Goal: Entertainment & Leisure: Consume media (video, audio)

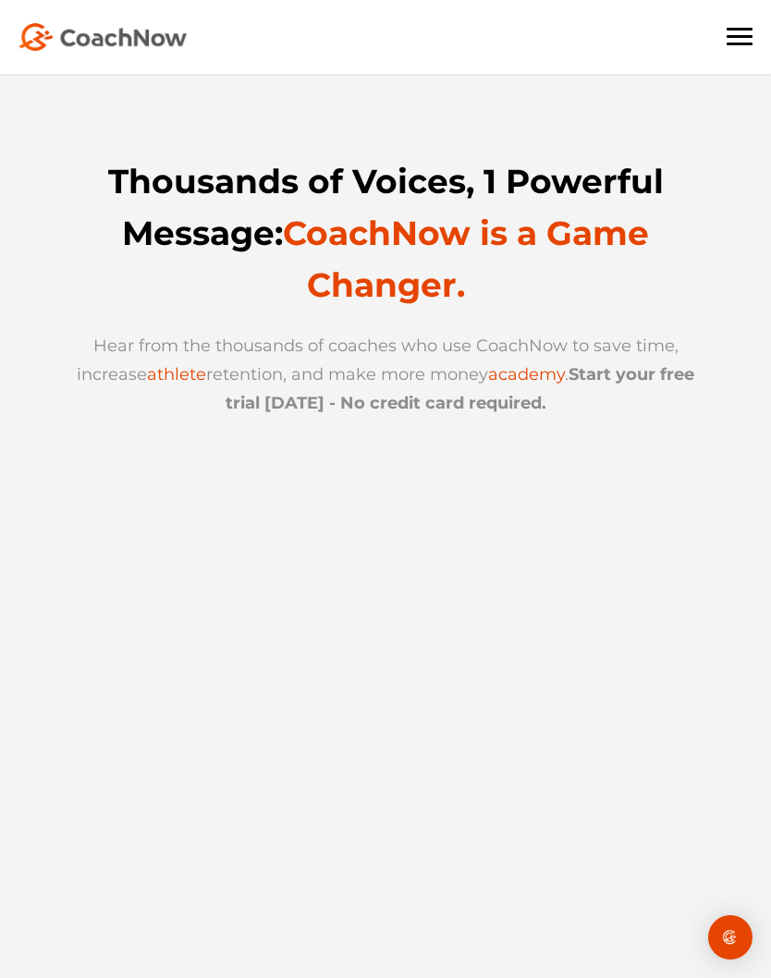
click at [743, 35] on span at bounding box center [739, 36] width 26 height 3
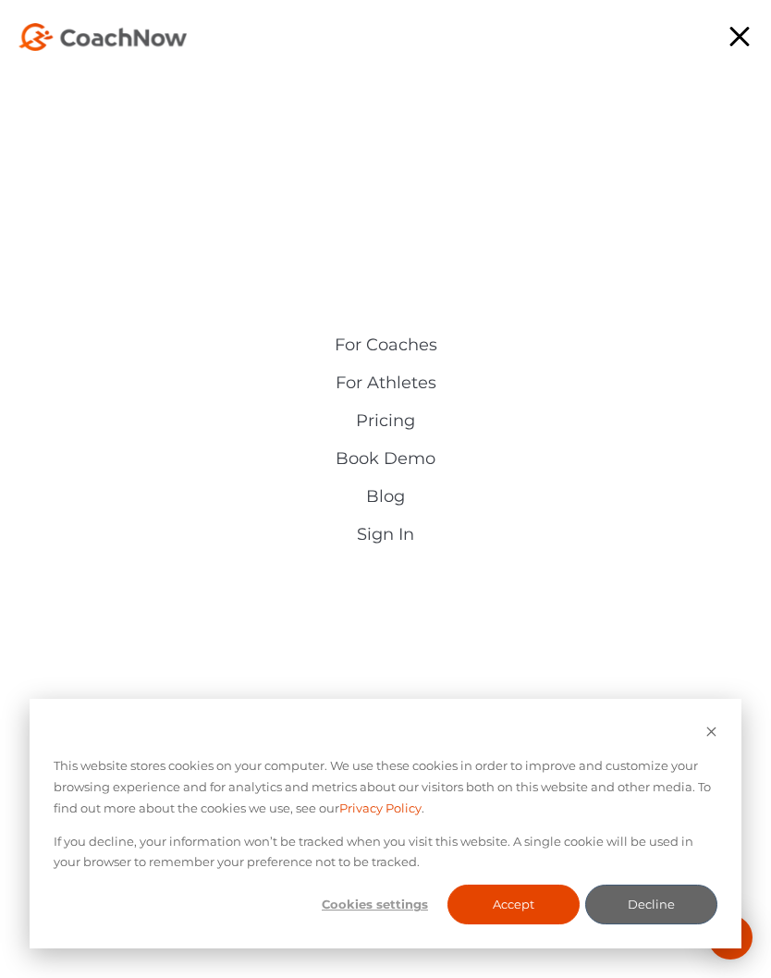
click at [417, 530] on link "Sign In" at bounding box center [385, 534] width 425 height 19
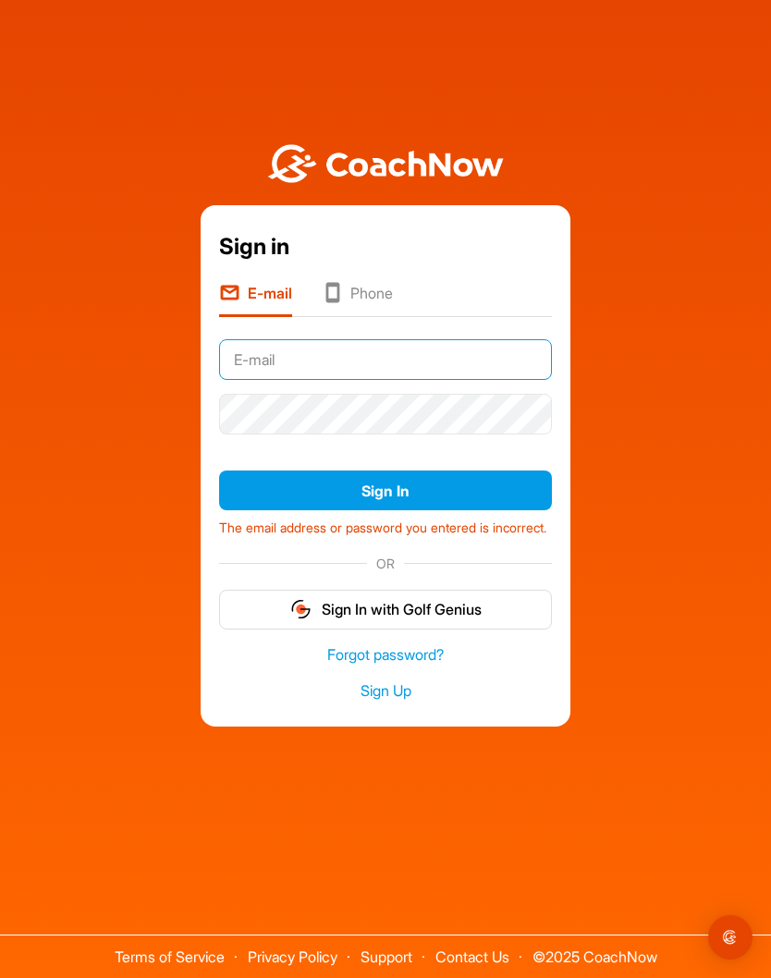
type input "[EMAIL_ADDRESS][PERSON_NAME][DOMAIN_NAME]"
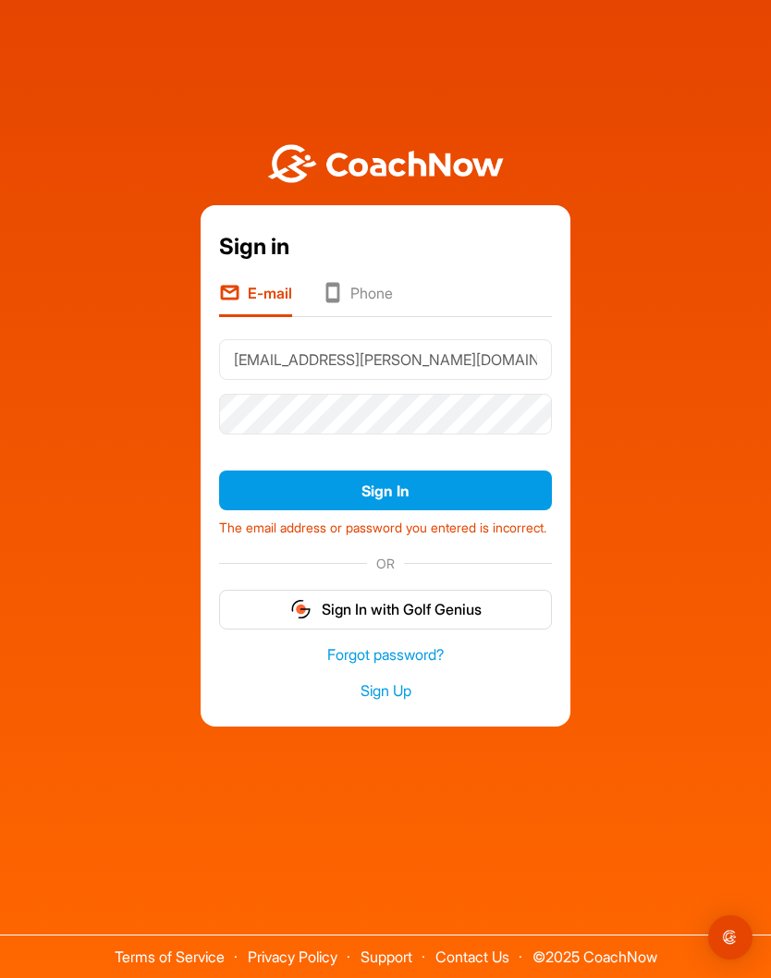
click at [484, 510] on button "Sign In" at bounding box center [385, 490] width 333 height 40
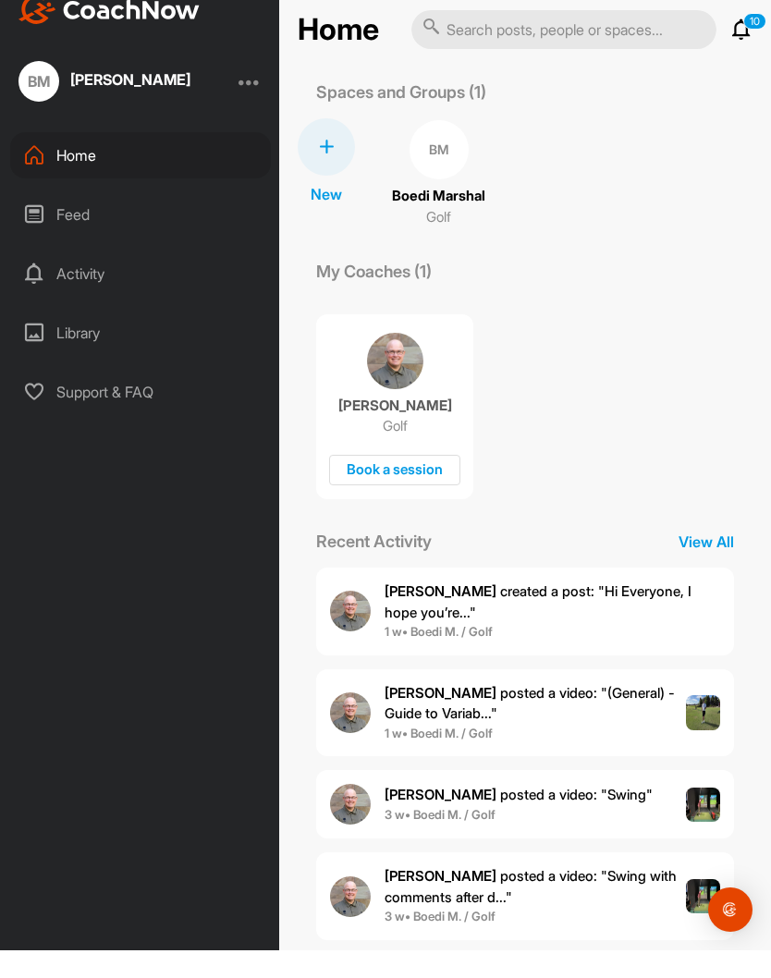
scroll to position [72, 0]
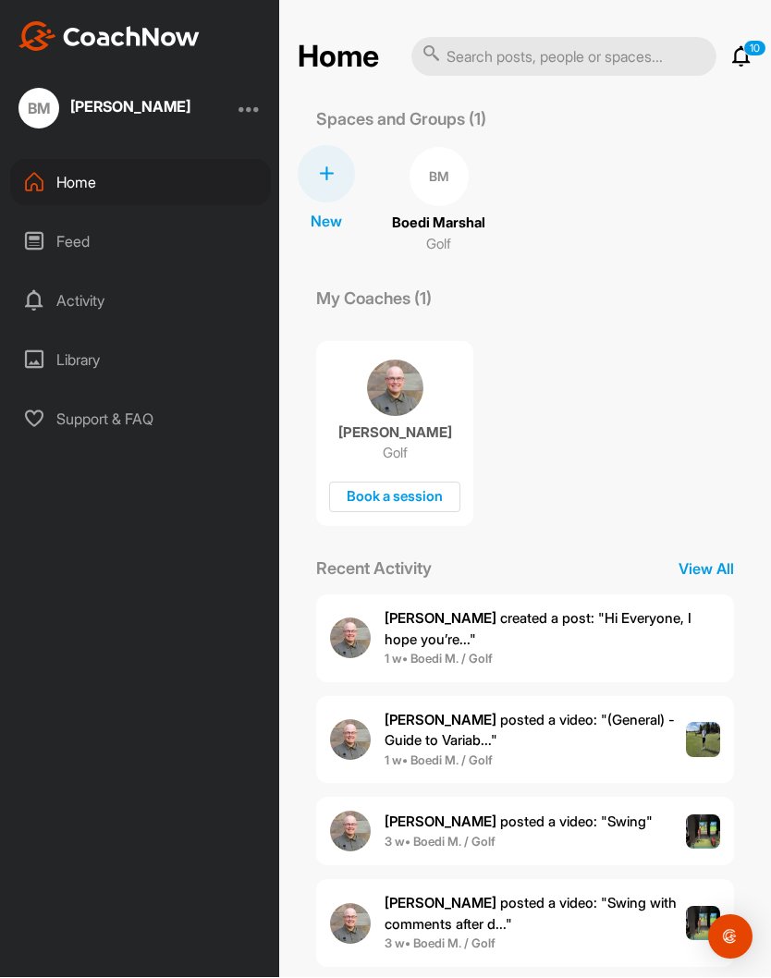
click at [170, 219] on div "Feed" at bounding box center [140, 242] width 261 height 46
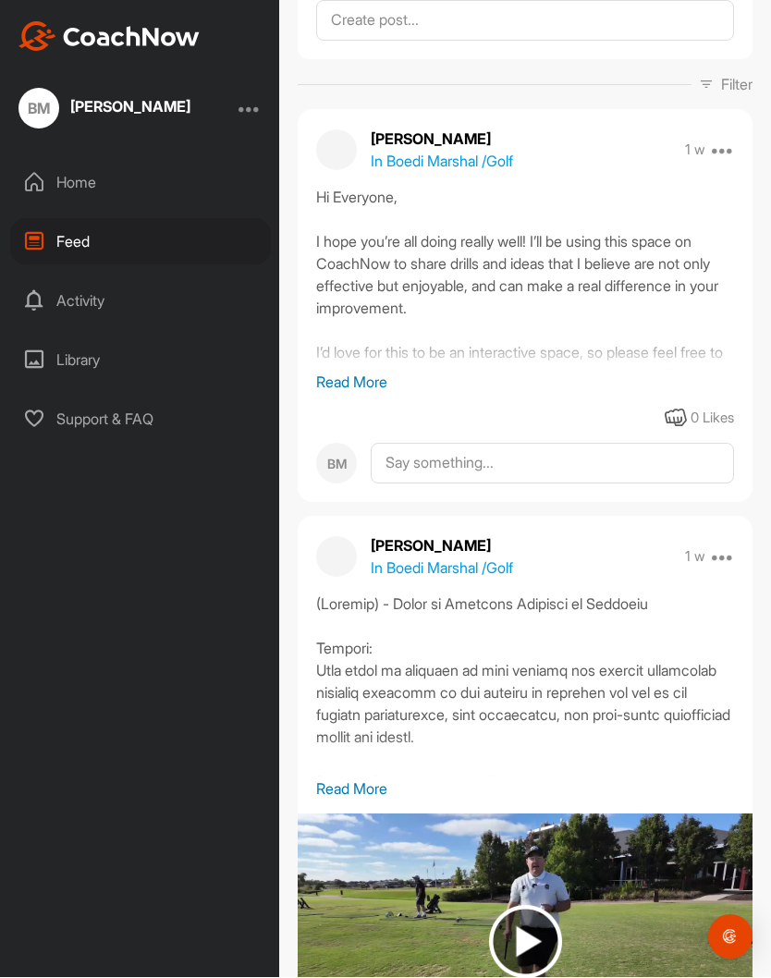
scroll to position [111, 0]
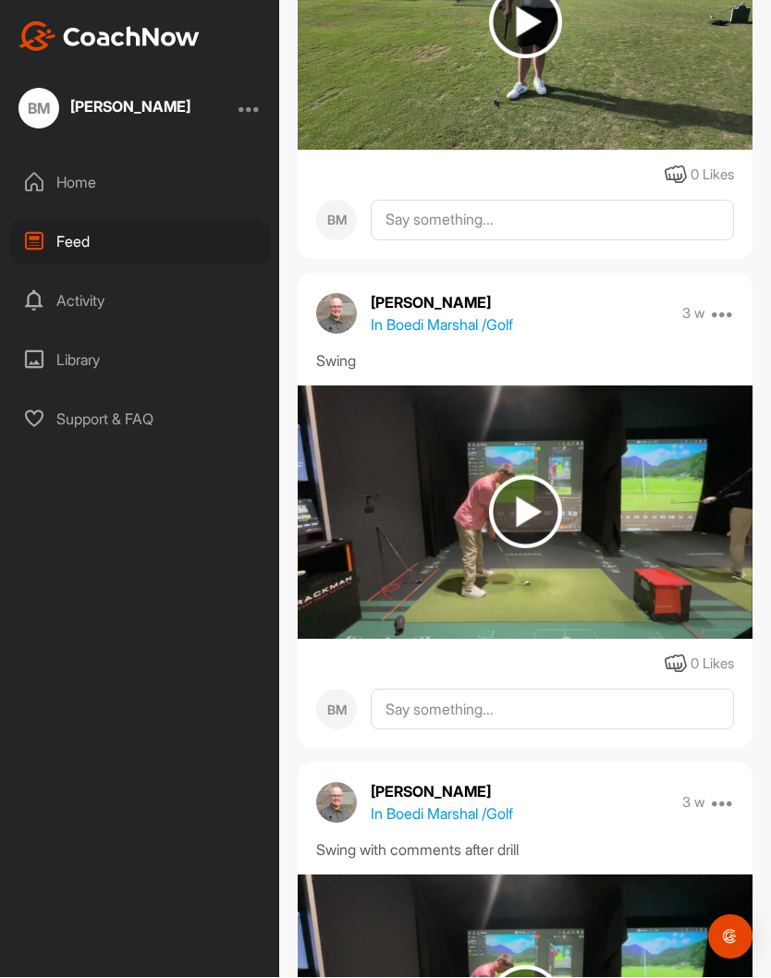
scroll to position [1079, 0]
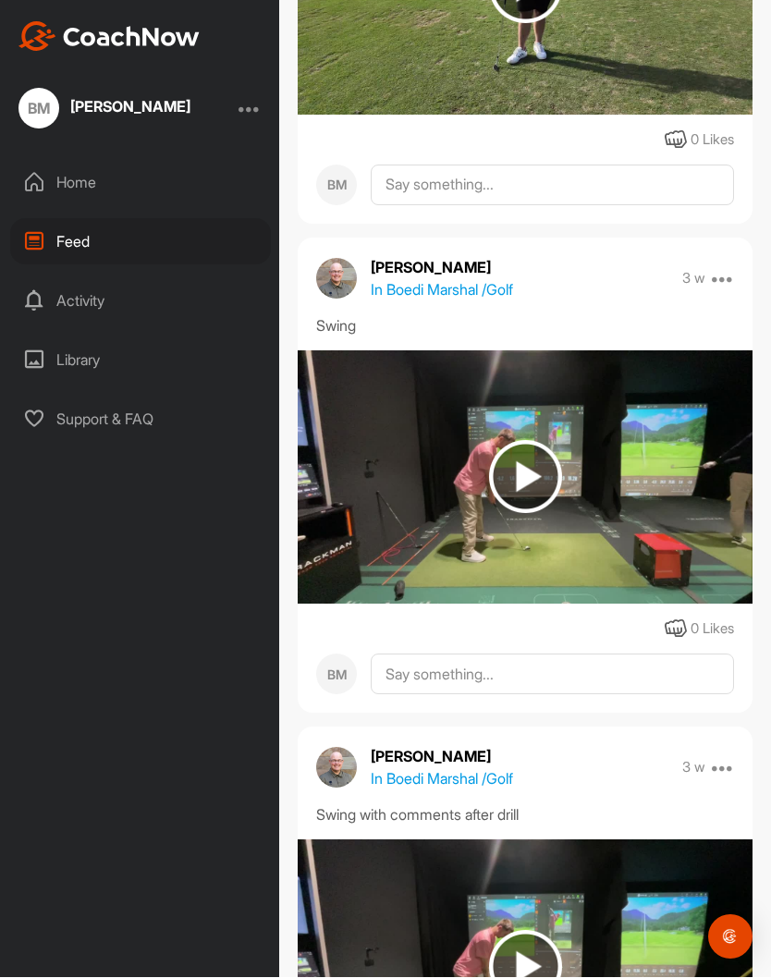
click at [528, 441] on img at bounding box center [525, 477] width 73 height 73
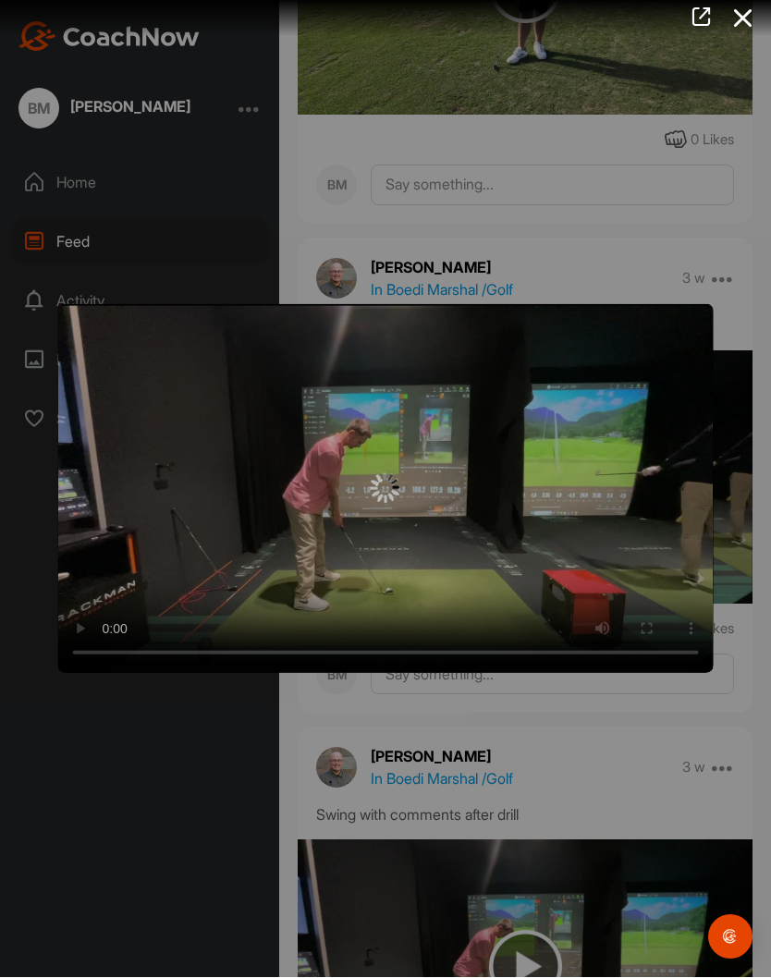
click at [397, 502] on img at bounding box center [386, 489] width 30 height 30
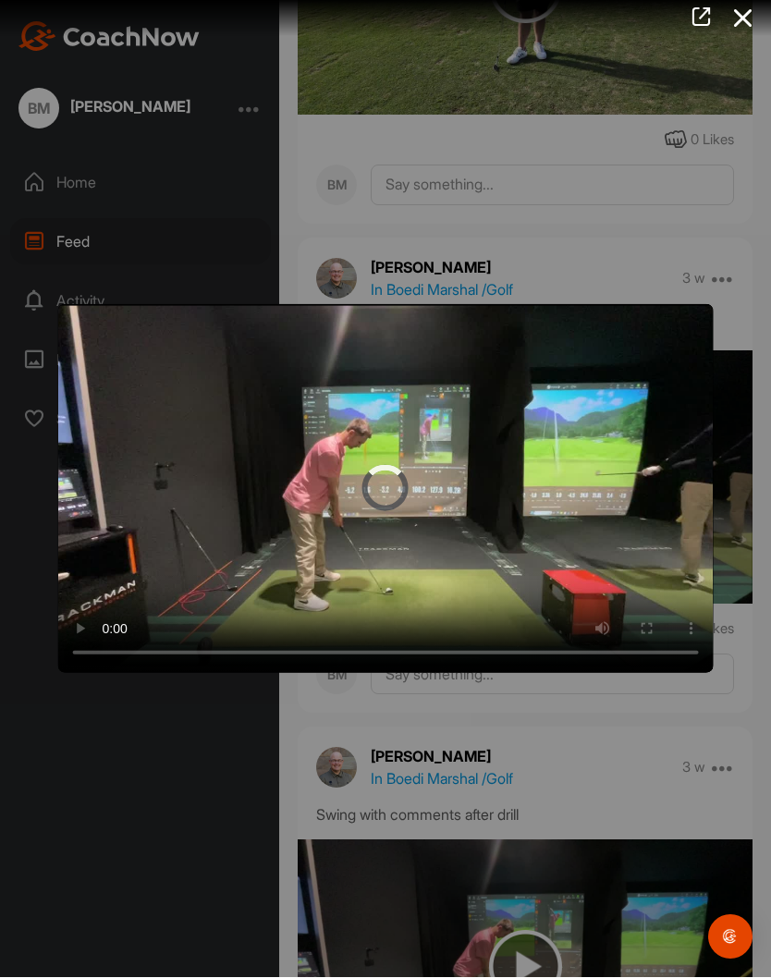
click at [394, 499] on video "Video Player" at bounding box center [385, 489] width 655 height 369
click at [447, 438] on video "Video Player" at bounding box center [385, 489] width 655 height 369
click at [421, 554] on video "Video Player" at bounding box center [385, 489] width 655 height 369
click at [312, 490] on video "Video Player" at bounding box center [385, 489] width 655 height 369
click at [412, 441] on video "Video Player" at bounding box center [385, 489] width 655 height 369
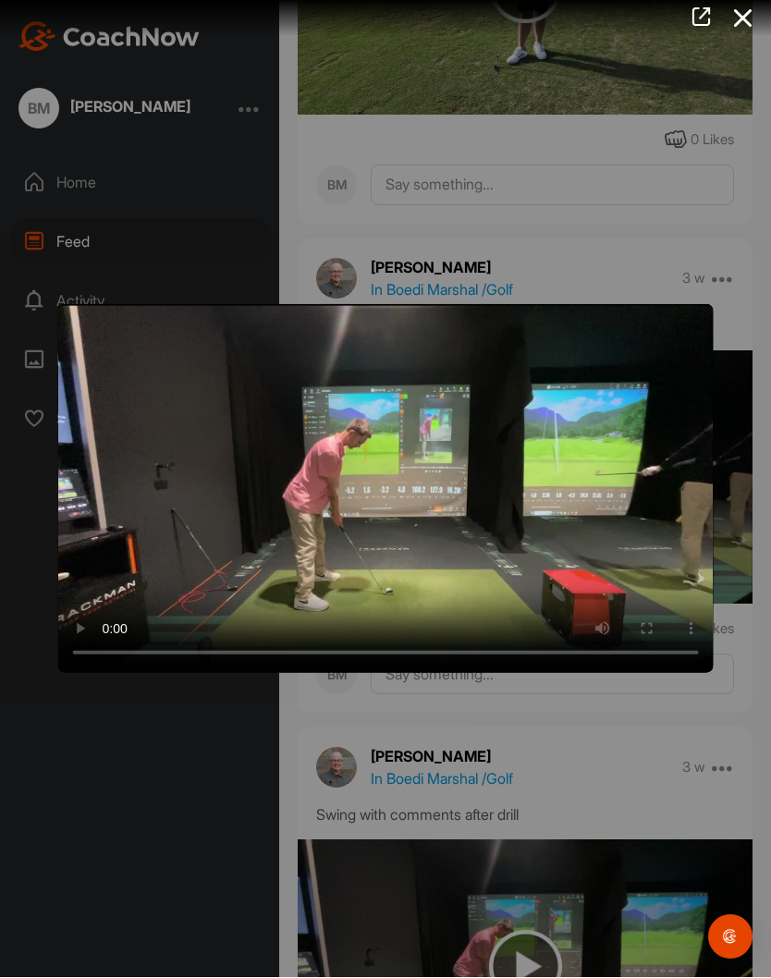
click at [396, 471] on video "Video Player" at bounding box center [385, 489] width 655 height 369
click at [424, 439] on video "Video Player" at bounding box center [385, 489] width 655 height 369
click at [419, 543] on video "Video Player" at bounding box center [385, 489] width 655 height 369
click at [321, 494] on video "Video Player" at bounding box center [385, 489] width 655 height 369
click at [425, 446] on video "Video Player" at bounding box center [385, 489] width 655 height 369
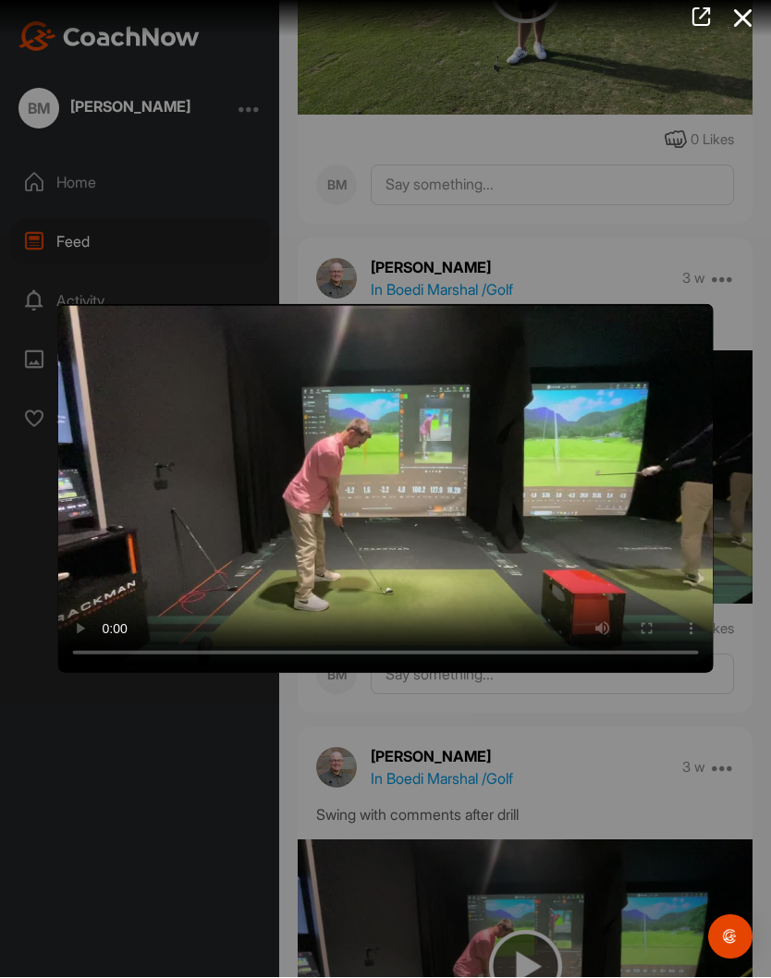
click at [400, 469] on video "Video Player" at bounding box center [385, 489] width 655 height 369
click at [395, 480] on video "Video Player" at bounding box center [385, 489] width 655 height 369
click at [393, 481] on video "Video Player" at bounding box center [385, 489] width 655 height 369
click at [394, 485] on video "Video Player" at bounding box center [385, 489] width 655 height 369
click at [396, 483] on video "Video Player" at bounding box center [385, 489] width 655 height 369
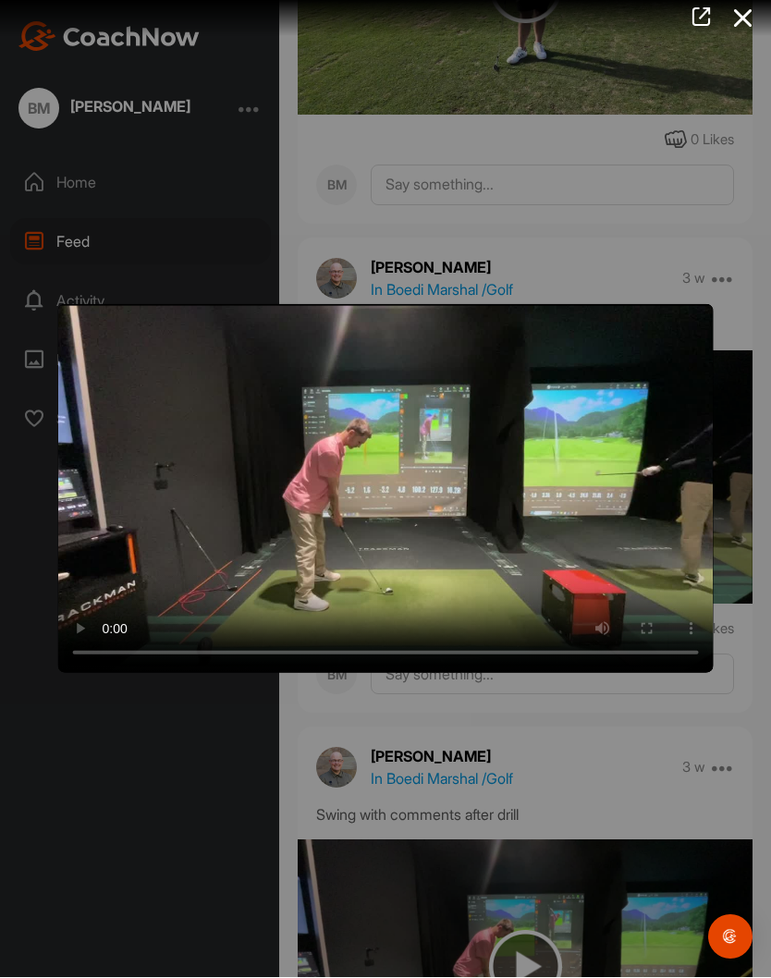
click at [396, 487] on video "Video Player" at bounding box center [385, 489] width 655 height 369
click at [395, 492] on video "Video Player" at bounding box center [385, 489] width 655 height 369
click at [416, 459] on video "Video Player" at bounding box center [385, 489] width 655 height 369
click at [382, 494] on video "Video Player" at bounding box center [385, 489] width 655 height 369
click at [378, 491] on video "Video Player" at bounding box center [385, 489] width 655 height 369
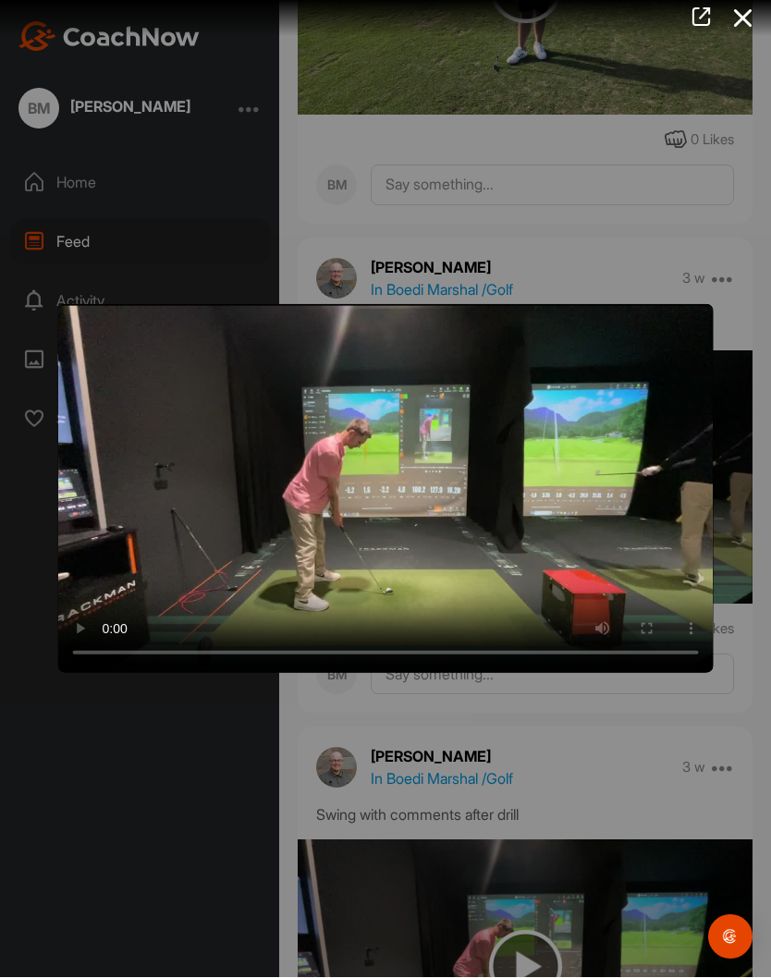
click at [379, 491] on video "Video Player" at bounding box center [385, 489] width 655 height 369
click at [394, 527] on video "Video Player" at bounding box center [385, 489] width 655 height 369
click at [415, 449] on video "Video Player" at bounding box center [385, 489] width 655 height 369
click at [391, 492] on video "Video Player" at bounding box center [385, 489] width 655 height 369
click at [388, 491] on video "Video Player" at bounding box center [385, 489] width 655 height 369
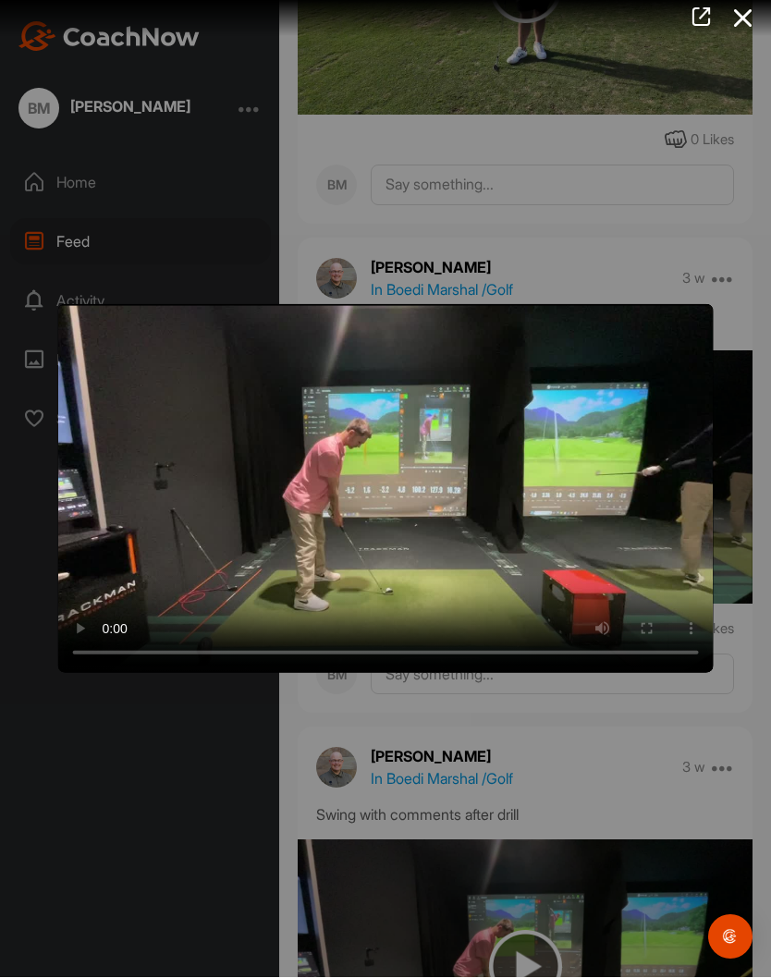
click at [388, 491] on video "Video Player" at bounding box center [385, 489] width 655 height 369
click at [386, 494] on video "Video Player" at bounding box center [385, 489] width 655 height 369
click at [384, 493] on video "Video Player" at bounding box center [385, 489] width 655 height 369
click at [323, 486] on video "Video Player" at bounding box center [385, 489] width 655 height 369
click at [382, 494] on video "Video Player" at bounding box center [385, 489] width 655 height 369
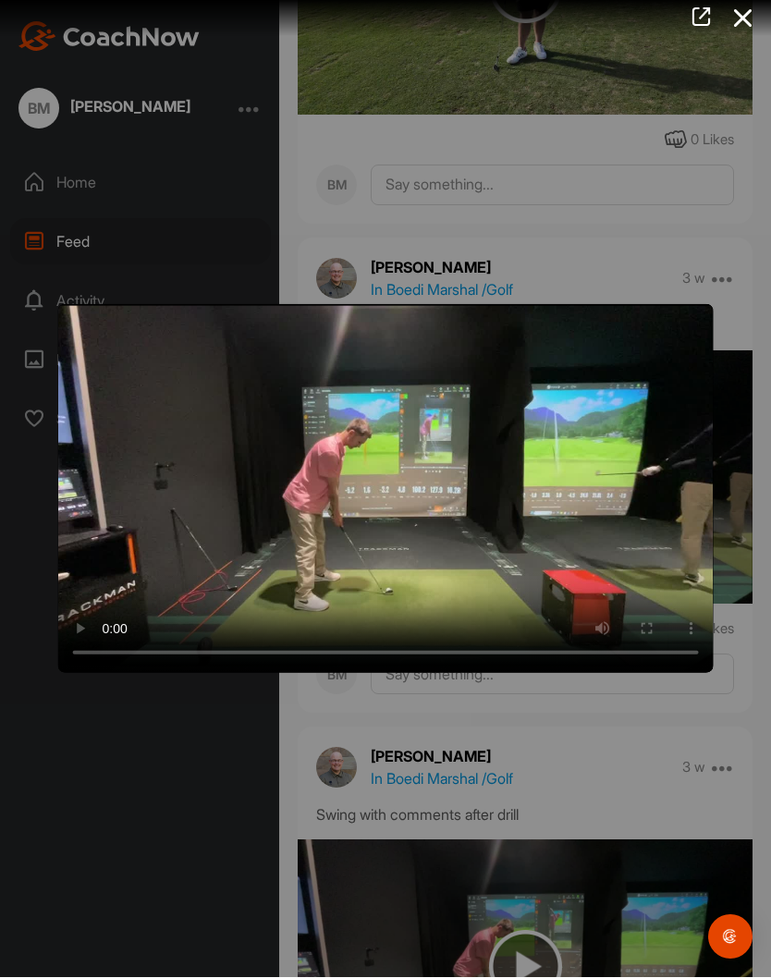
click at [386, 490] on video "Video Player" at bounding box center [385, 489] width 655 height 369
click at [386, 488] on video "Video Player" at bounding box center [385, 489] width 655 height 369
click at [387, 488] on video "Video Player" at bounding box center [385, 489] width 655 height 369
click at [385, 487] on video "Video Player" at bounding box center [385, 489] width 655 height 369
click at [384, 484] on video "Video Player" at bounding box center [385, 489] width 655 height 369
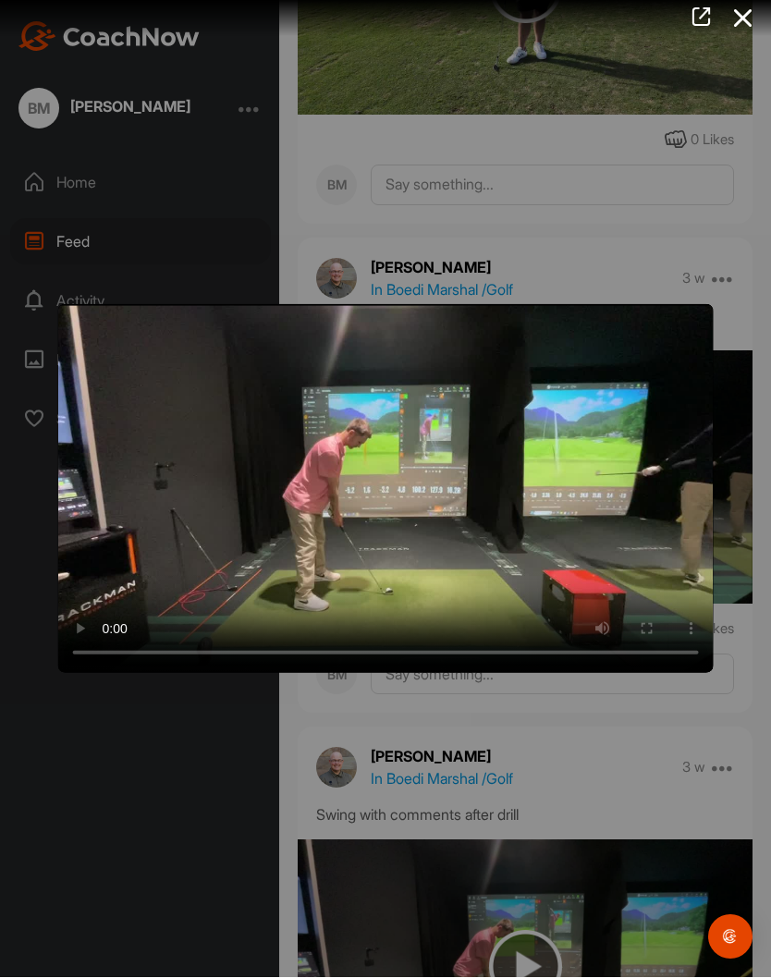
click at [404, 453] on video "Video Player" at bounding box center [385, 489] width 655 height 369
click at [429, 509] on video "Video Player" at bounding box center [385, 489] width 655 height 369
click at [394, 494] on video "Video Player" at bounding box center [385, 489] width 655 height 369
click at [447, 489] on video "Video Player" at bounding box center [385, 489] width 655 height 369
click at [448, 491] on video "Video Player" at bounding box center [385, 489] width 655 height 369
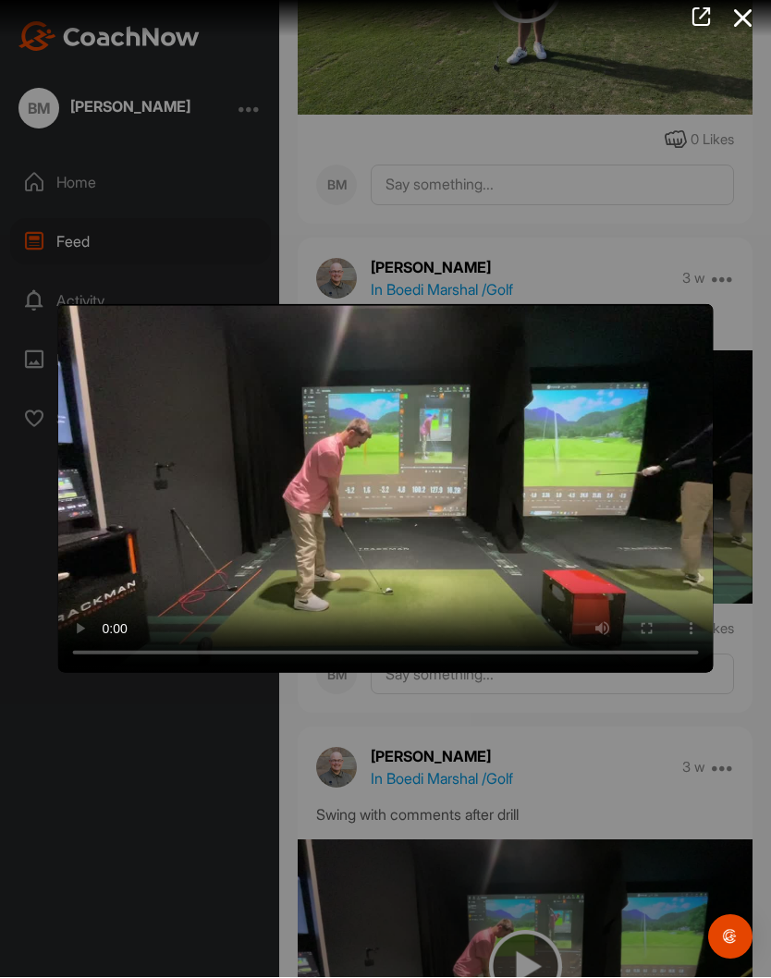
click at [448, 489] on video "Video Player" at bounding box center [385, 489] width 655 height 369
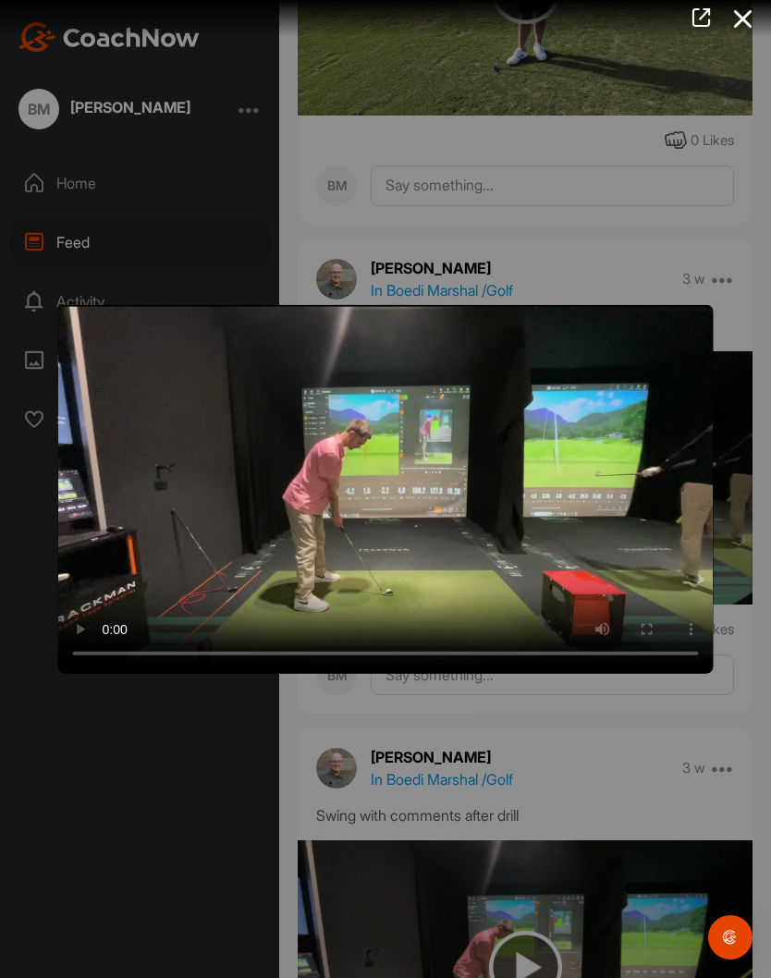
click at [713, 313] on div at bounding box center [385, 489] width 771 height 978
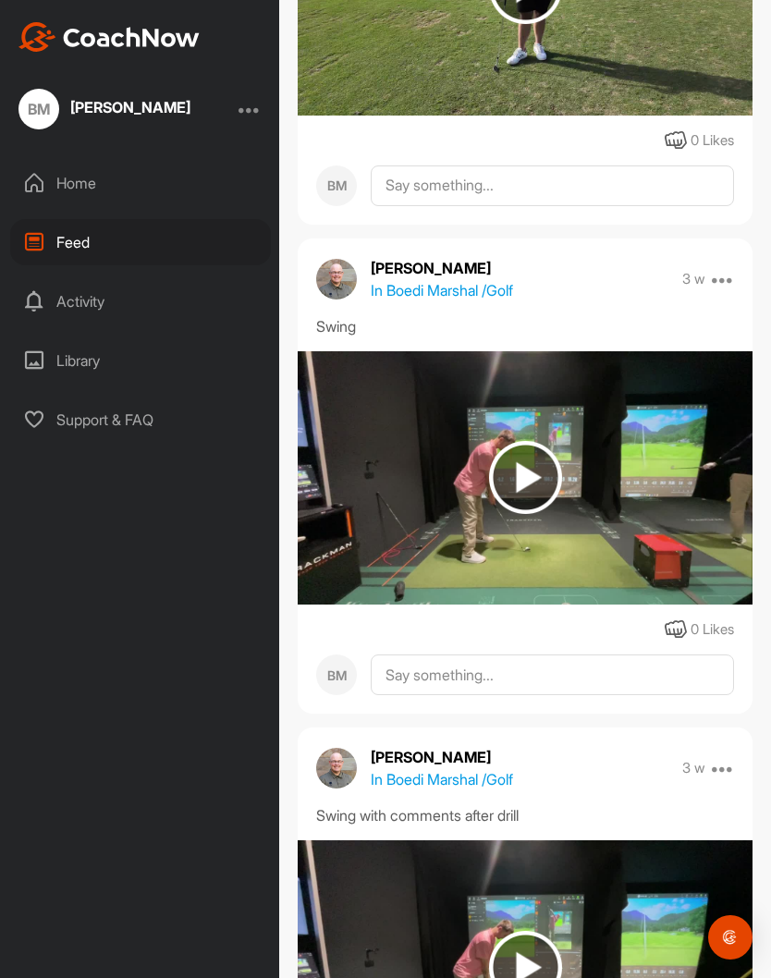
click at [709, 317] on div "Swing" at bounding box center [525, 326] width 418 height 22
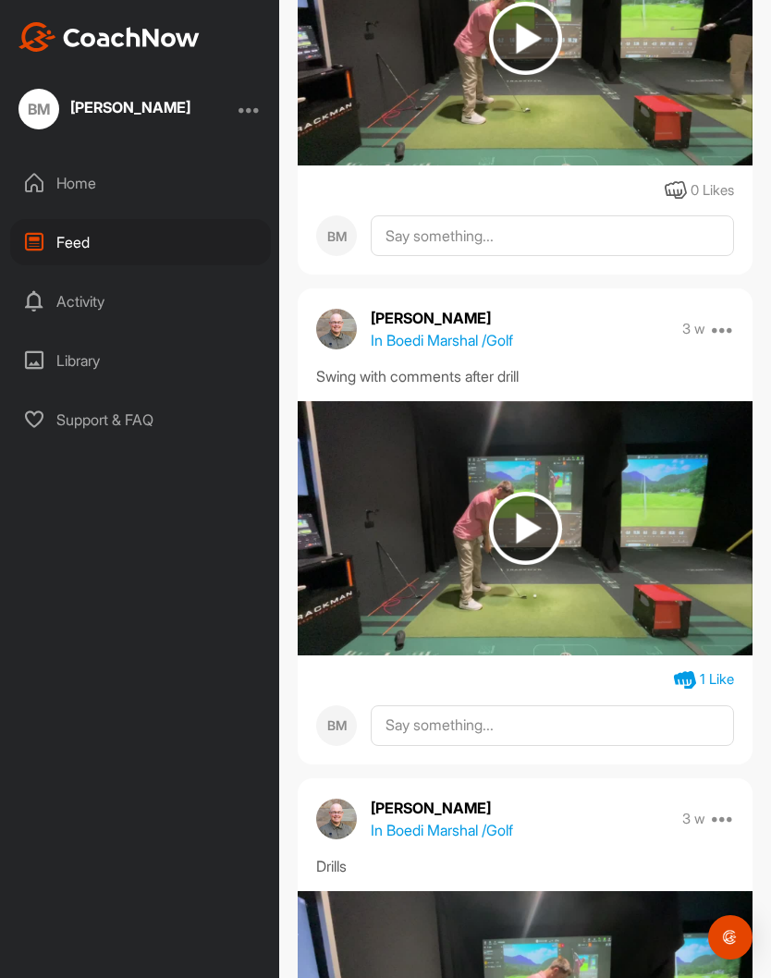
scroll to position [1533, 0]
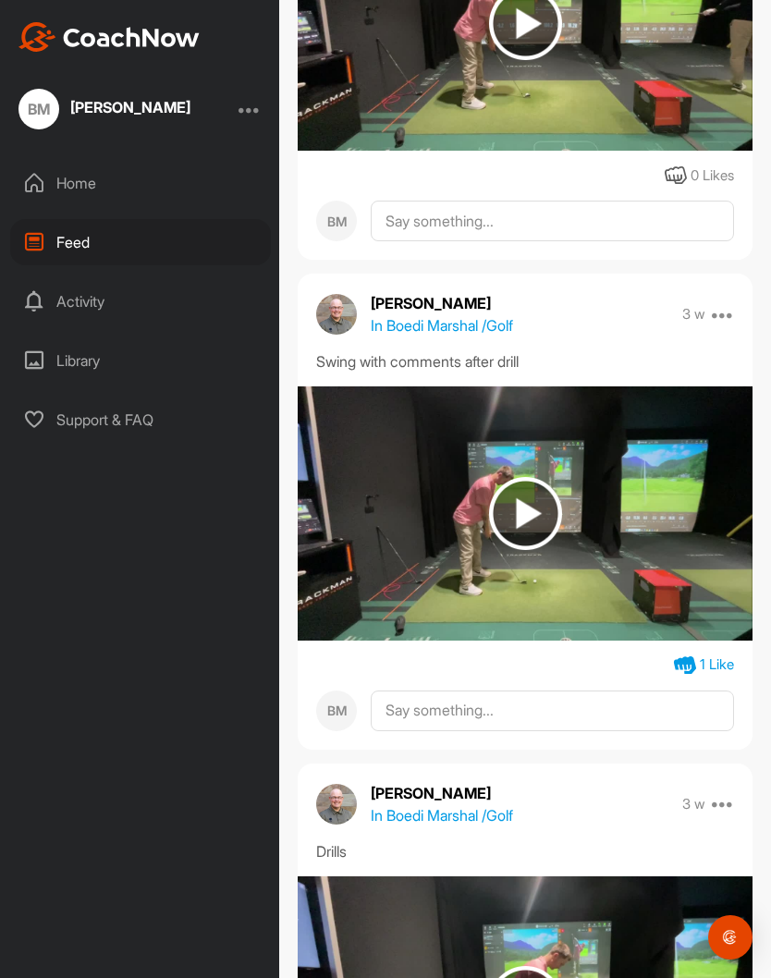
click at [521, 551] on img at bounding box center [525, 512] width 455 height 253
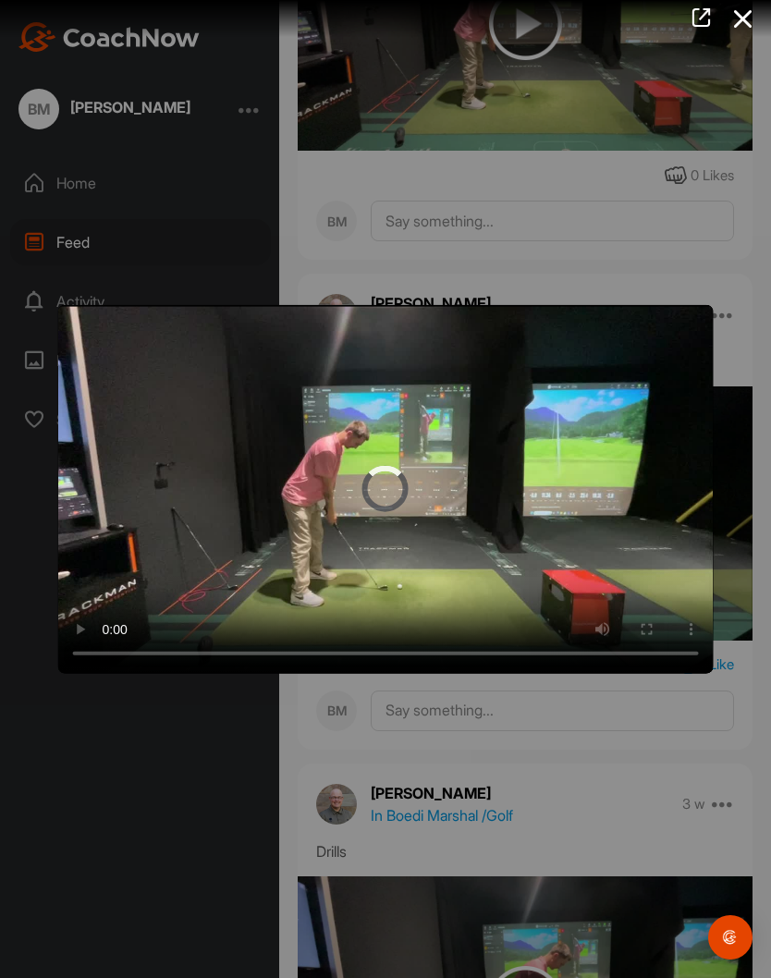
click at [399, 494] on video "Video Player" at bounding box center [385, 489] width 655 height 369
click at [398, 418] on video "Video Player" at bounding box center [385, 489] width 655 height 369
click at [658, 179] on div at bounding box center [385, 489] width 771 height 978
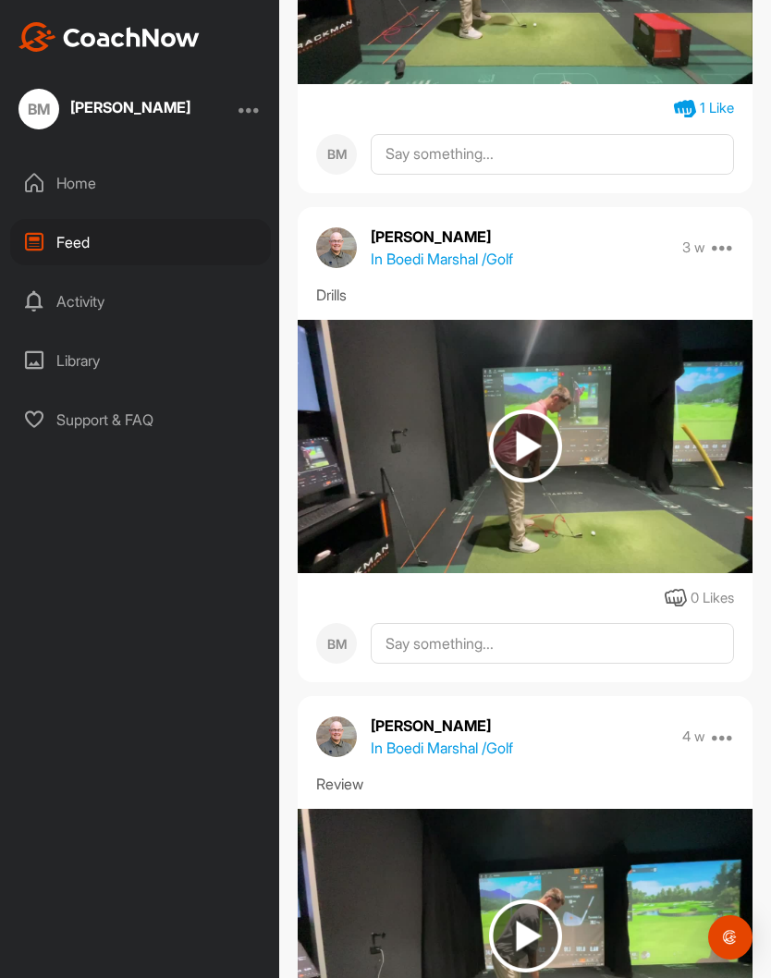
scroll to position [2111, 0]
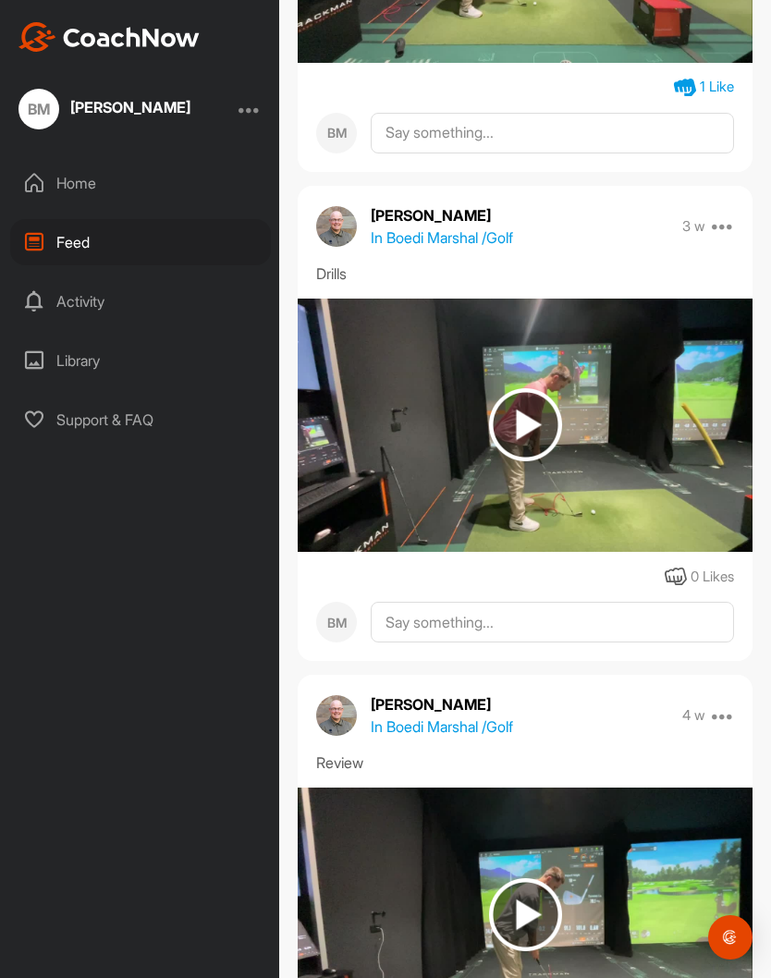
click at [566, 408] on img at bounding box center [525, 425] width 455 height 253
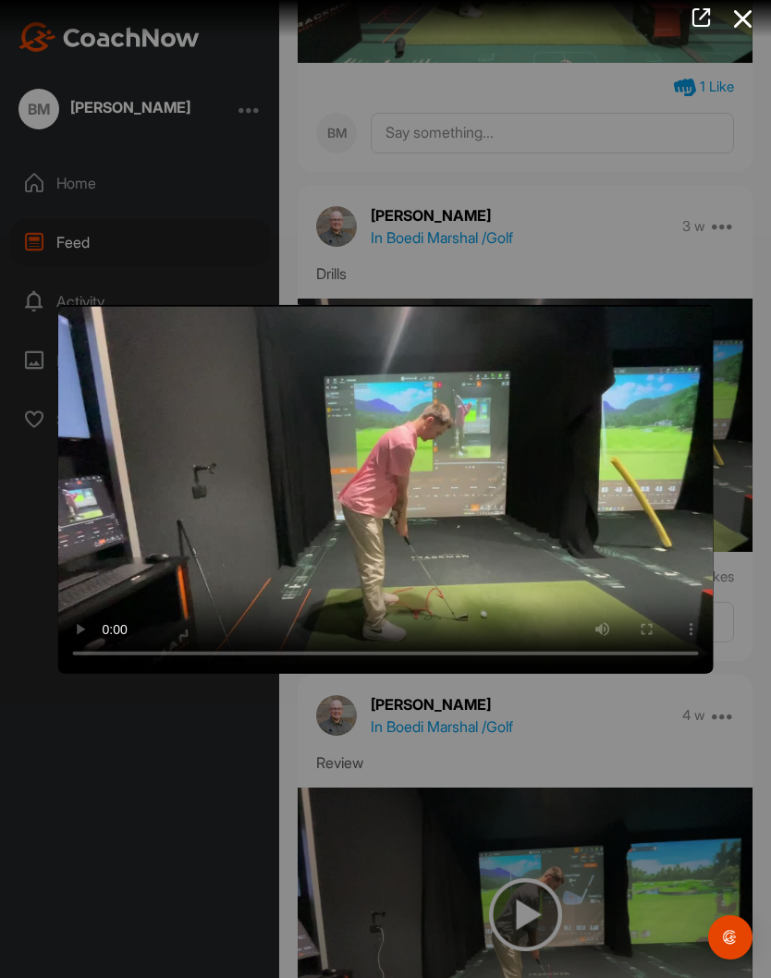
click at [401, 507] on video "Video Player" at bounding box center [385, 489] width 655 height 369
click at [464, 433] on video "Video Player" at bounding box center [385, 489] width 655 height 369
click at [687, 623] on video "Video Player" at bounding box center [385, 489] width 655 height 369
click at [745, 568] on div at bounding box center [385, 489] width 771 height 978
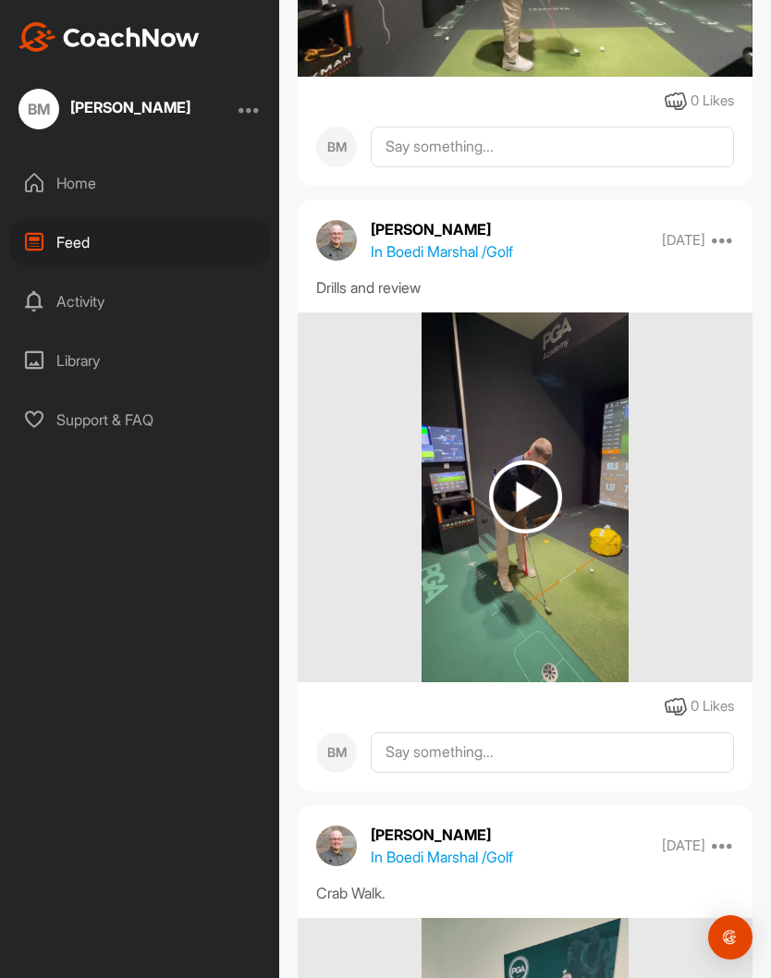
scroll to position [3080, 0]
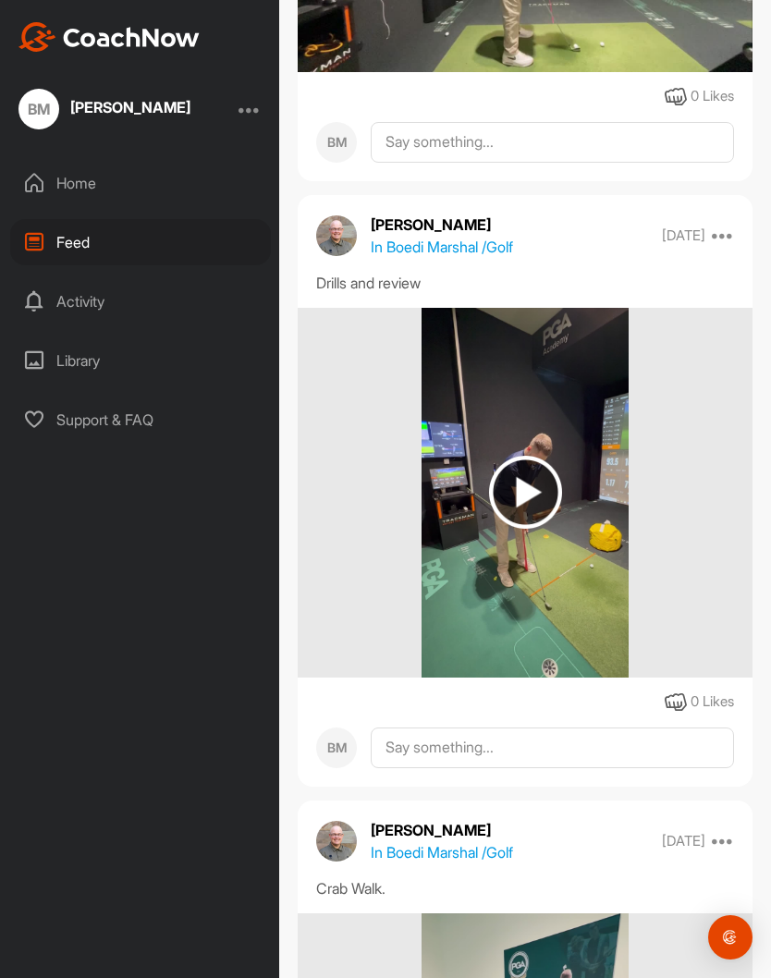
click at [535, 474] on img at bounding box center [525, 492] width 73 height 73
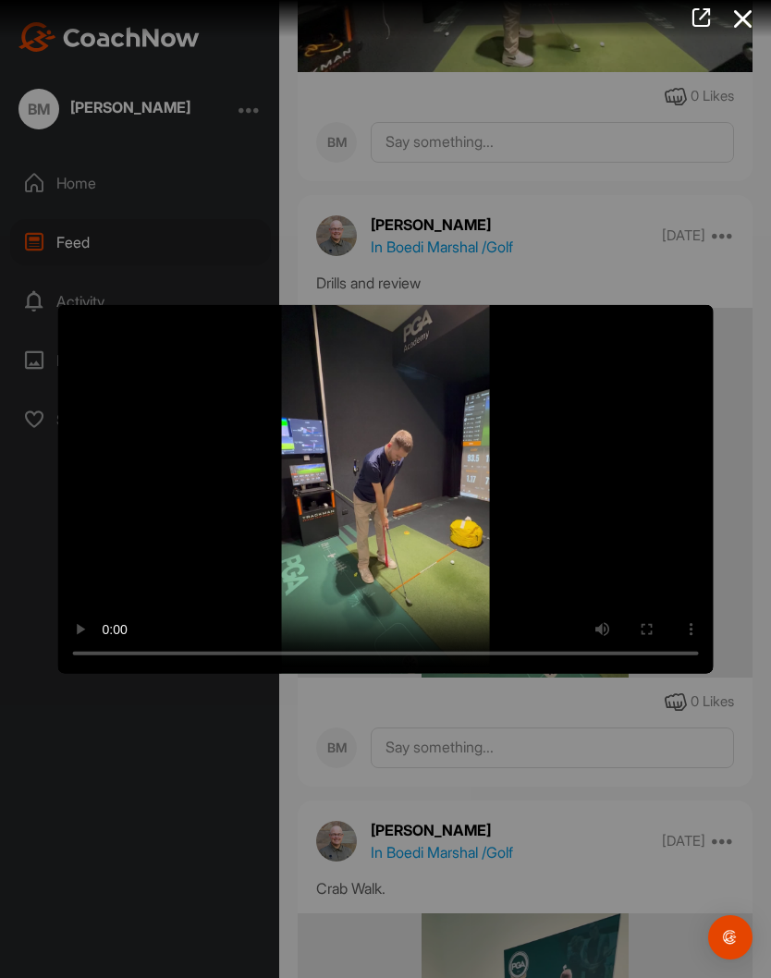
click at [397, 497] on video "Video Player" at bounding box center [385, 489] width 655 height 369
click at [471, 435] on video "Video Player" at bounding box center [385, 489] width 655 height 369
click at [361, 495] on video "Video Player" at bounding box center [385, 489] width 655 height 369
click at [376, 487] on video "Video Player" at bounding box center [385, 489] width 655 height 369
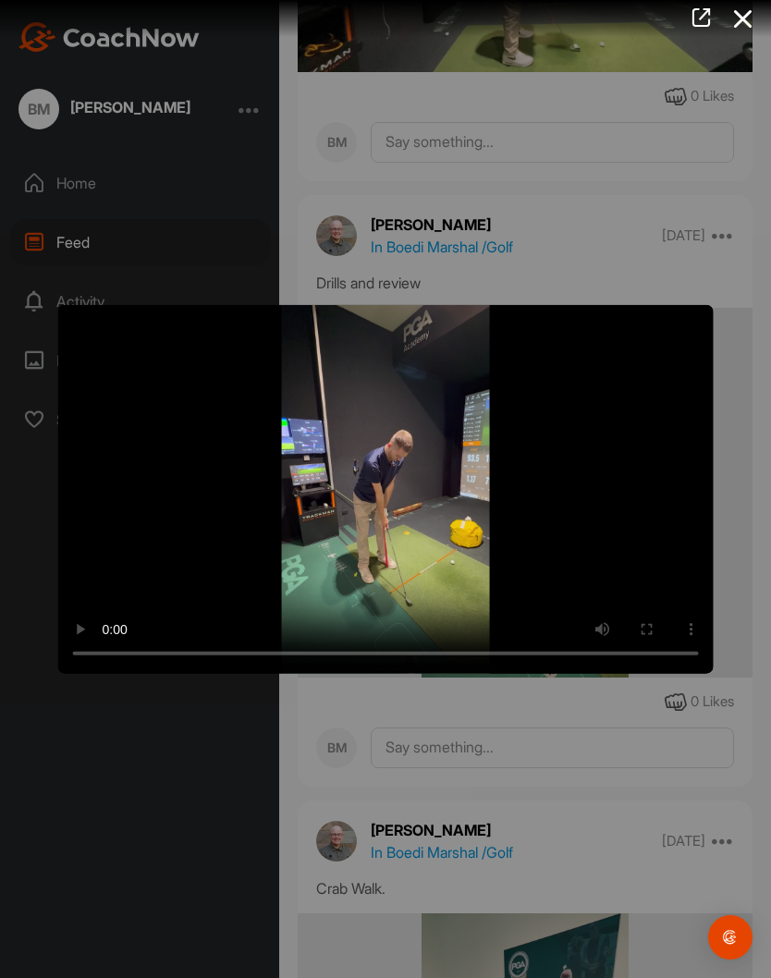
click at [376, 482] on video "Video Player" at bounding box center [385, 489] width 655 height 369
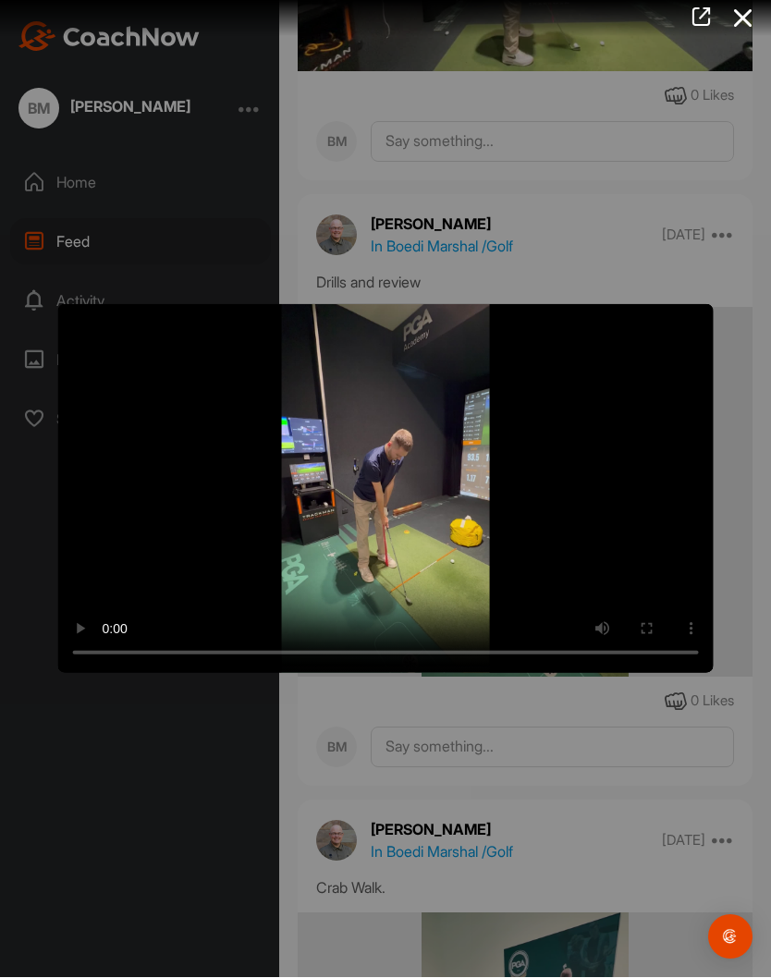
click at [557, 762] on div at bounding box center [385, 489] width 771 height 978
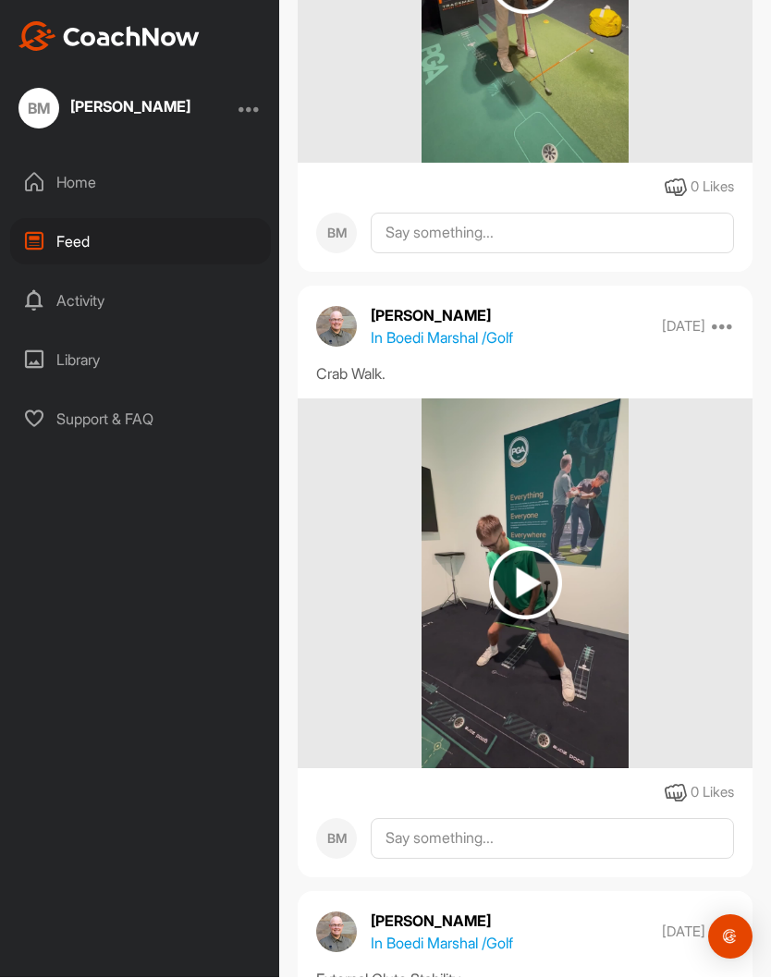
scroll to position [3602, 0]
